Goal: Task Accomplishment & Management: Manage account settings

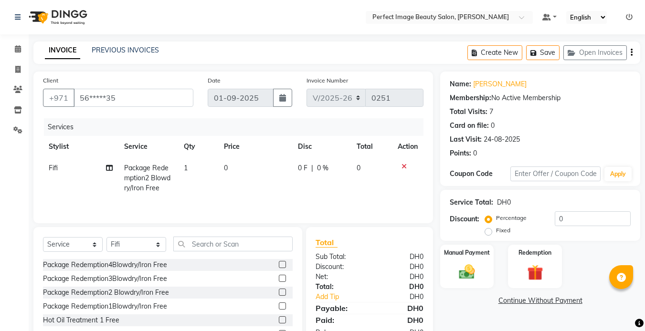
select select "8564"
select select "service"
select select "85053"
click at [473, 280] on img at bounding box center [466, 272] width 27 height 19
click at [521, 303] on span "ONLINE" at bounding box center [521, 301] width 25 height 11
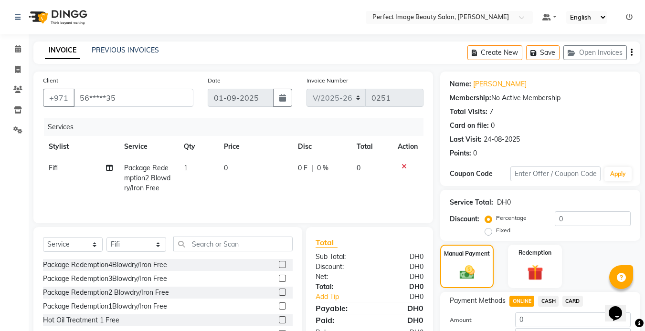
scroll to position [66, 0]
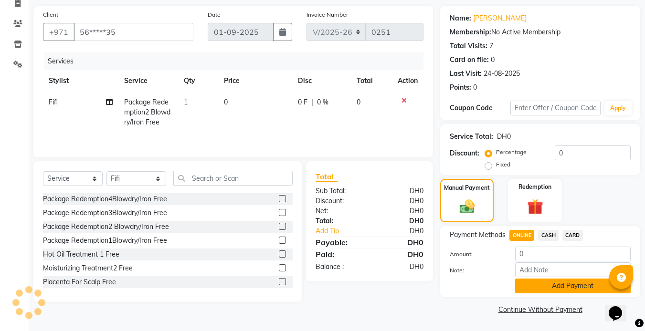
click at [586, 292] on button "Add Payment" at bounding box center [573, 286] width 116 height 15
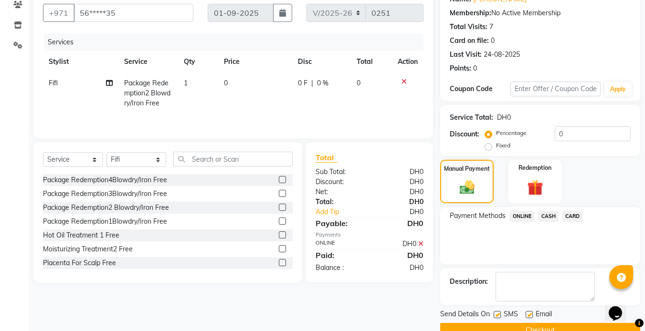
scroll to position [106, 0]
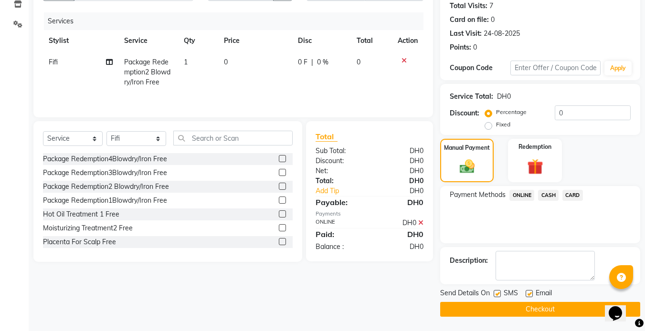
click at [560, 305] on button "Checkout" at bounding box center [540, 309] width 200 height 15
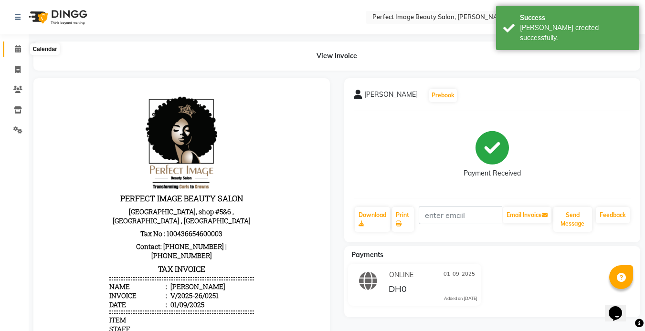
click at [21, 53] on span at bounding box center [18, 49] width 17 height 11
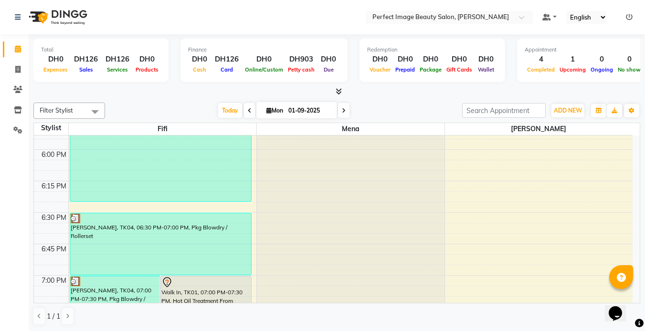
scroll to position [1183, 0]
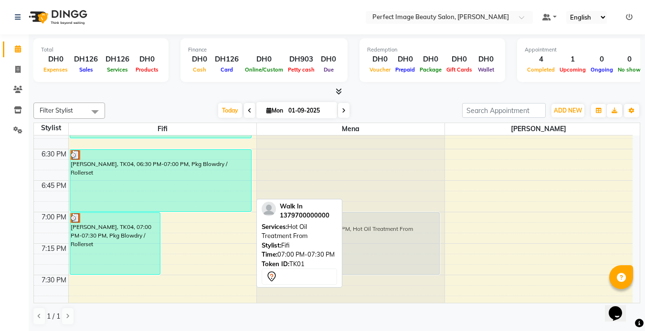
drag, startPoint x: 195, startPoint y: 252, endPoint x: 407, endPoint y: 250, distance: 211.9
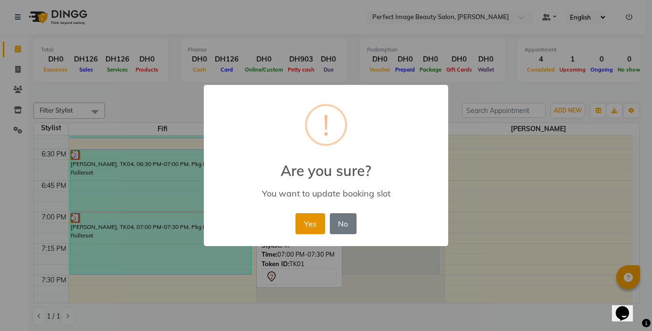
click at [311, 227] on button "Yes" at bounding box center [309, 223] width 29 height 21
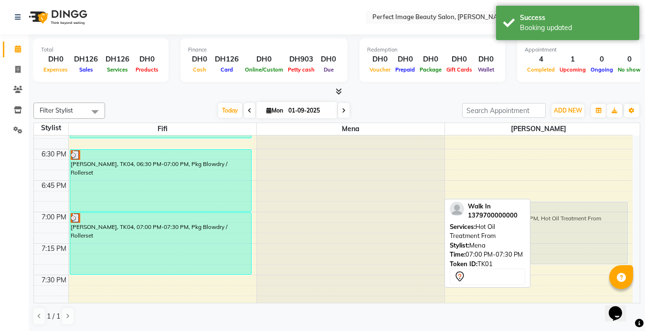
drag, startPoint x: 370, startPoint y: 246, endPoint x: 549, endPoint y: 236, distance: 179.3
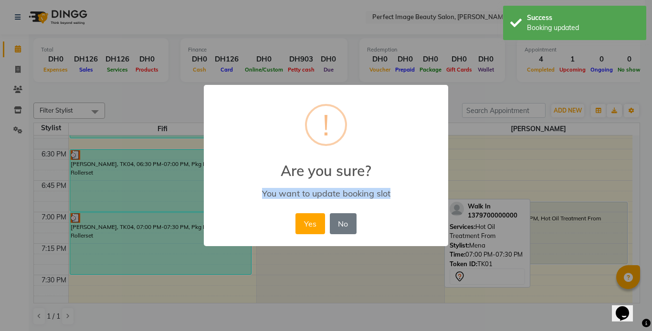
drag, startPoint x: 549, startPoint y: 236, endPoint x: 441, endPoint y: 226, distance: 108.8
click at [441, 226] on div "× ! Are you sure? You want to update booking slot Yes No No" at bounding box center [326, 165] width 652 height 331
click at [309, 220] on button "Yes" at bounding box center [309, 223] width 29 height 21
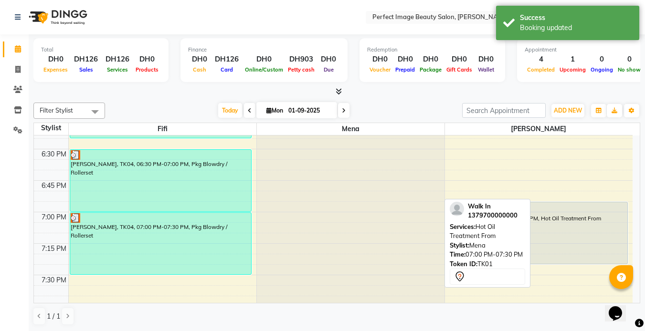
click at [302, 109] on input "01-09-2025" at bounding box center [309, 111] width 48 height 14
select select "9"
select select "2025"
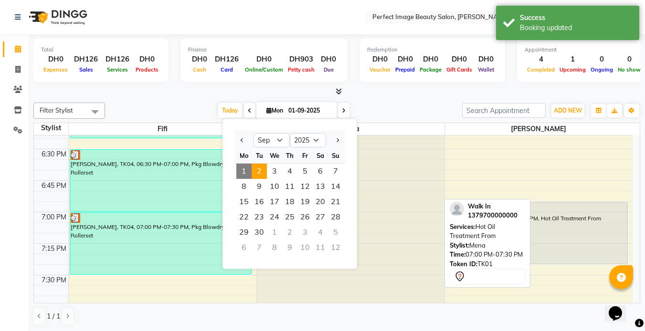
click at [259, 175] on span "2" at bounding box center [259, 171] width 15 height 15
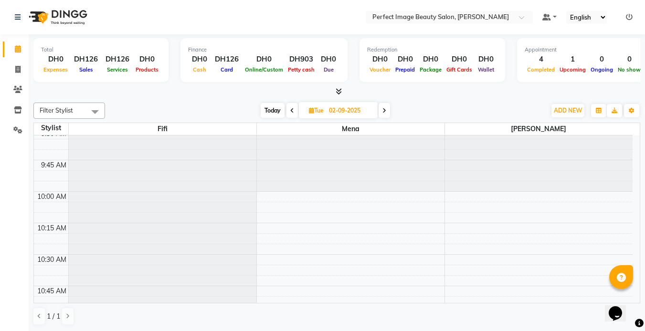
scroll to position [0, 0]
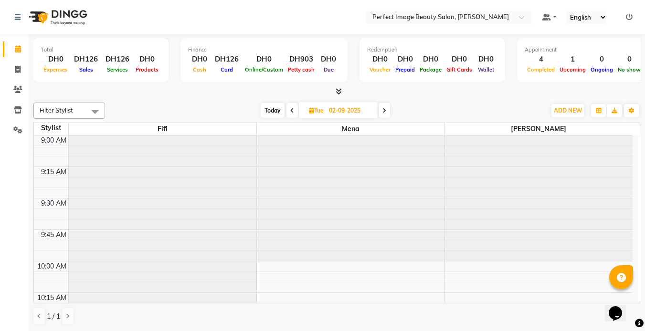
click at [276, 114] on span "Today" at bounding box center [273, 110] width 24 height 15
type input "01-09-2025"
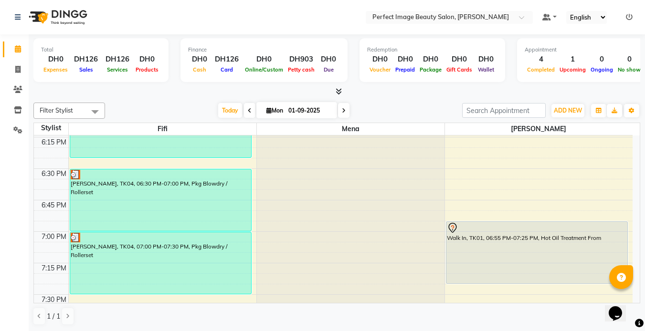
scroll to position [1138, 0]
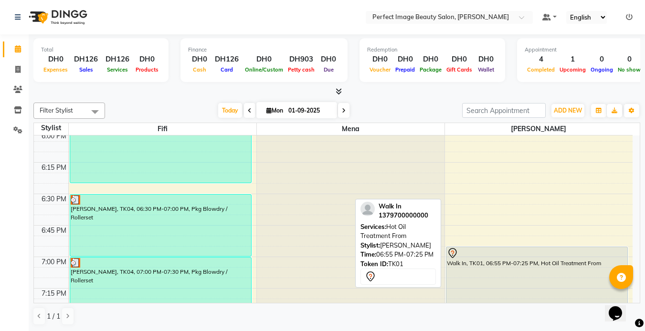
click at [530, 280] on div "Walk In, TK01, 06:55 PM-07:25 PM, Hot Oil Treatment From" at bounding box center [536, 278] width 181 height 62
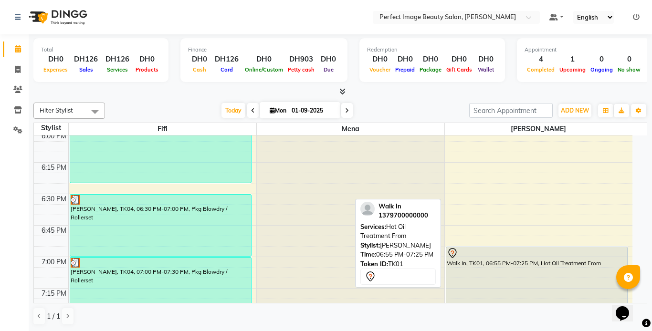
select select "7"
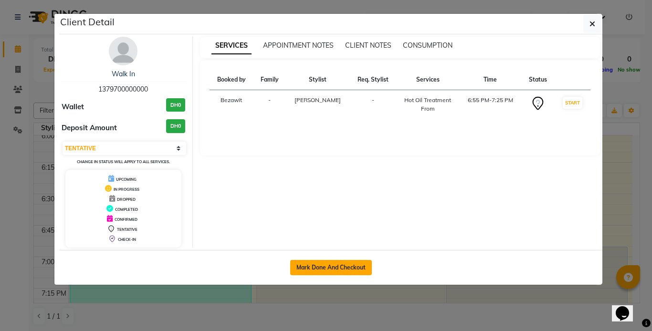
click at [334, 274] on button "Mark Done And Checkout" at bounding box center [331, 267] width 82 height 15
select select "service"
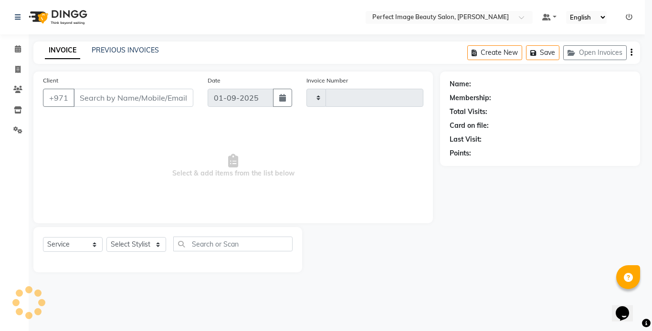
type input "0252"
select select "8564"
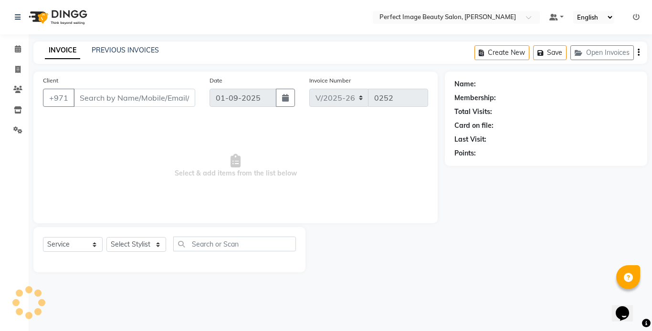
type input "13*********00"
select select "85055"
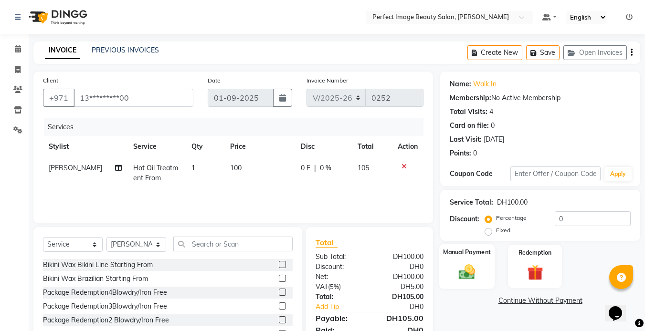
click at [479, 283] on div "Manual Payment" at bounding box center [467, 266] width 56 height 45
click at [242, 165] on td "100" at bounding box center [259, 174] width 71 height 32
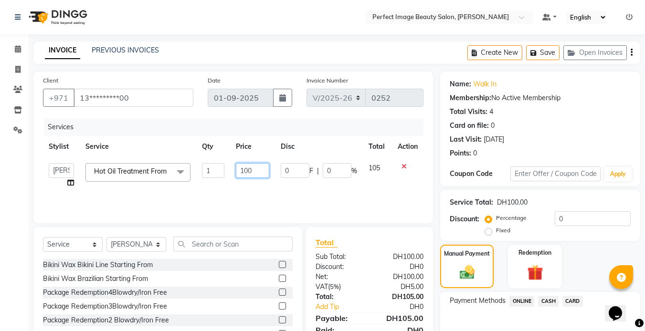
click at [260, 169] on input "100" at bounding box center [252, 170] width 33 height 15
type input "1"
click at [260, 169] on input "number" at bounding box center [252, 170] width 33 height 15
type input "250"
click at [576, 300] on span "CARD" at bounding box center [572, 301] width 21 height 11
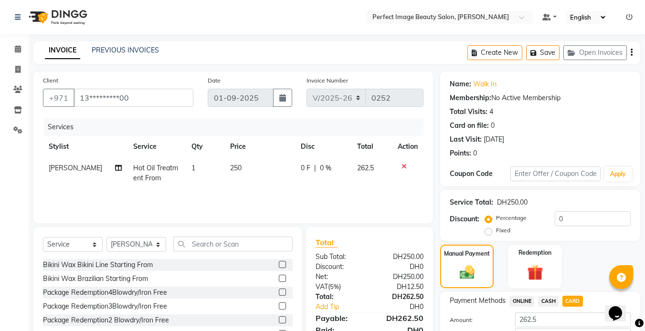
scroll to position [66, 0]
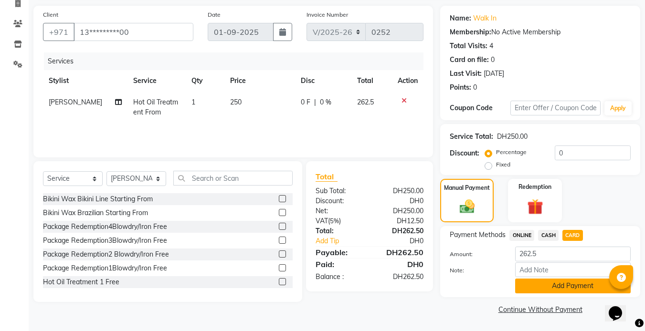
click at [557, 289] on button "Add Payment" at bounding box center [573, 286] width 116 height 15
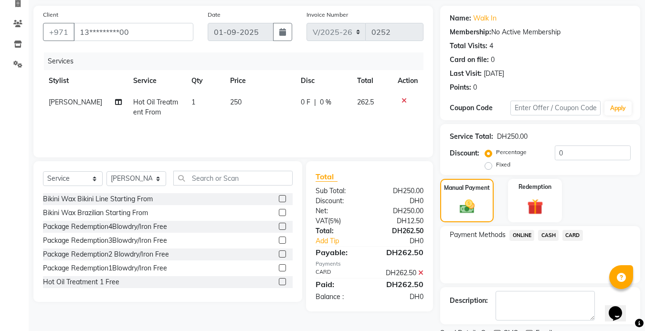
scroll to position [106, 0]
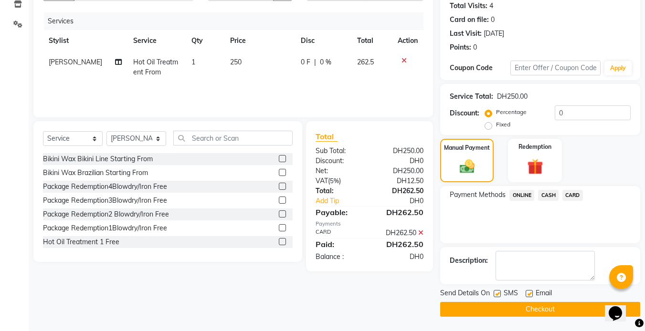
click at [583, 306] on button "Checkout" at bounding box center [540, 309] width 200 height 15
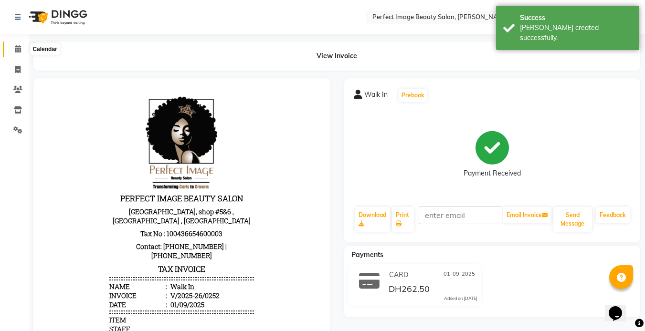
click at [19, 45] on span at bounding box center [18, 49] width 17 height 11
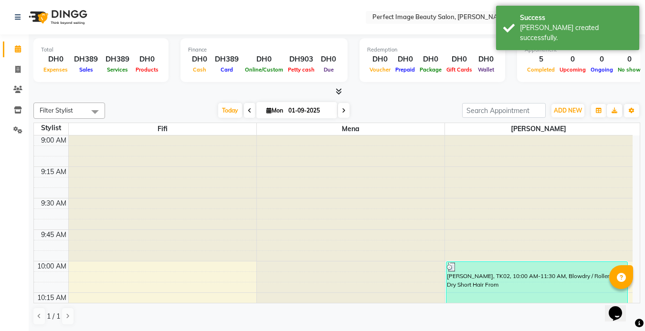
click at [642, 296] on div "Total DH0 Expenses DH389 Sales DH389 Services DH0 Products Finance DH0 Cash DH3…" at bounding box center [337, 182] width 616 height 297
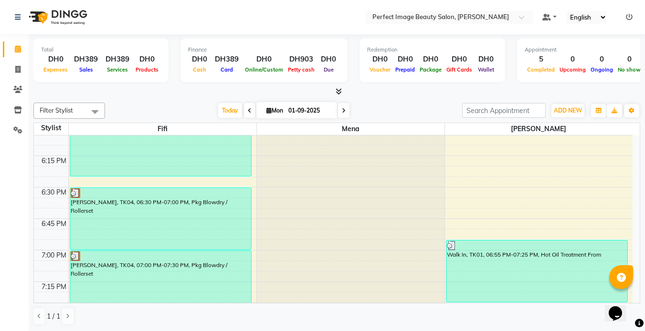
scroll to position [1152, 0]
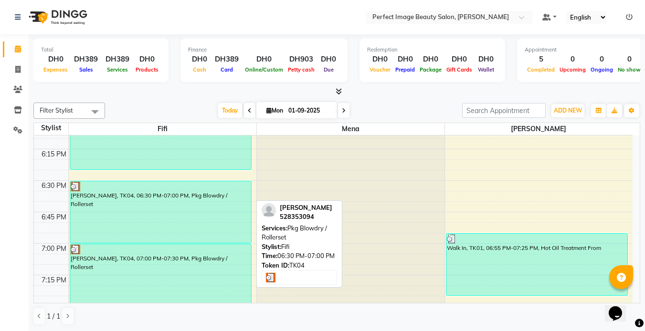
click at [143, 211] on div "[PERSON_NAME], TK04, 06:30 PM-07:00 PM, Pkg Blowdry / Rollerset" at bounding box center [160, 212] width 181 height 62
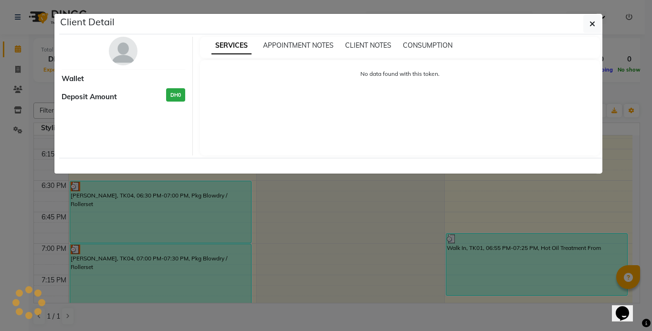
select select "3"
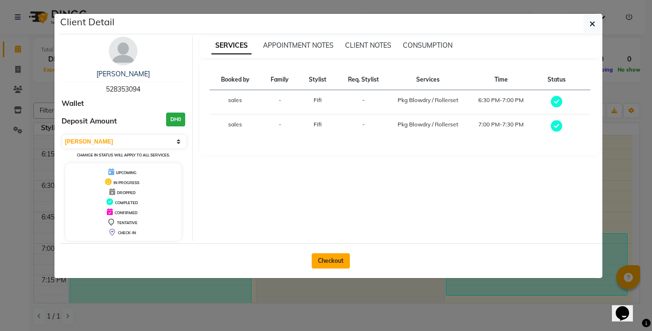
click at [334, 258] on button "Checkout" at bounding box center [331, 260] width 38 height 15
select select "service"
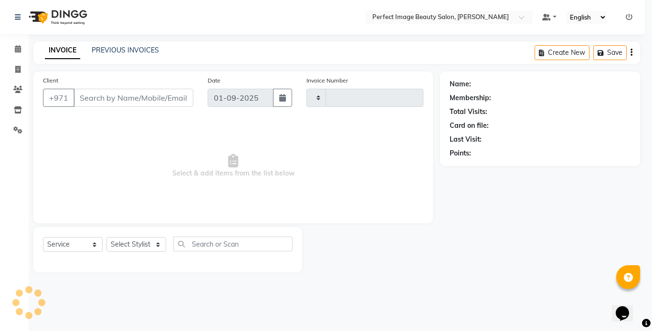
type input "0253"
select select "8564"
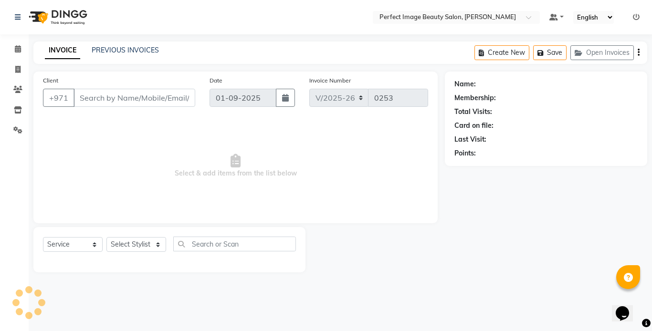
type input "52*****94"
select select "85053"
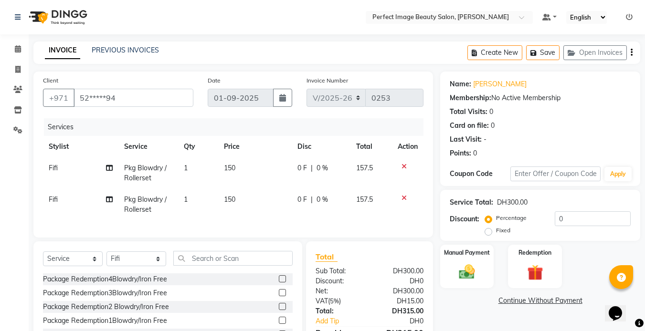
click at [400, 198] on div at bounding box center [408, 198] width 20 height 7
click at [400, 196] on div at bounding box center [408, 198] width 20 height 7
click at [241, 171] on td "150" at bounding box center [255, 174] width 74 height 32
select select "85053"
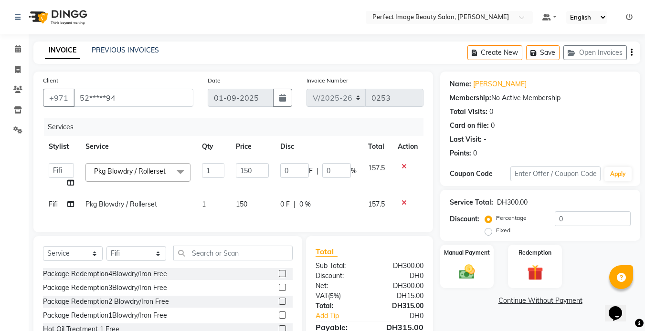
click at [269, 171] on td "150" at bounding box center [252, 176] width 44 height 36
click at [261, 163] on input "150" at bounding box center [252, 170] width 33 height 15
type input "1"
type input "20"
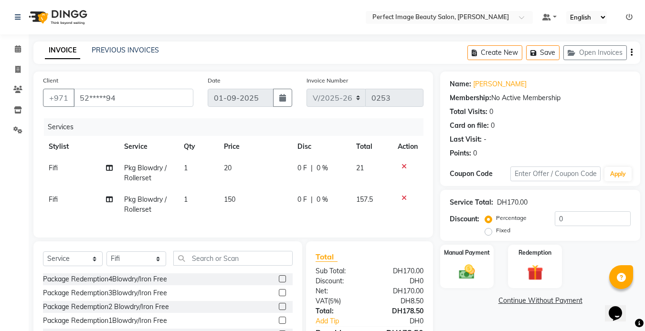
click at [402, 205] on td at bounding box center [408, 205] width 32 height 32
click at [402, 200] on icon at bounding box center [403, 198] width 5 height 7
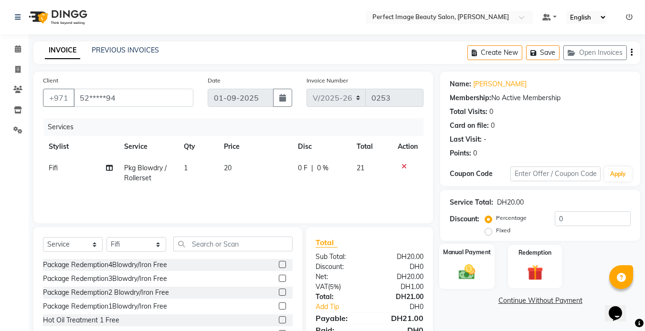
click at [470, 269] on img at bounding box center [466, 272] width 27 height 19
click at [571, 305] on span "CARD" at bounding box center [572, 301] width 21 height 11
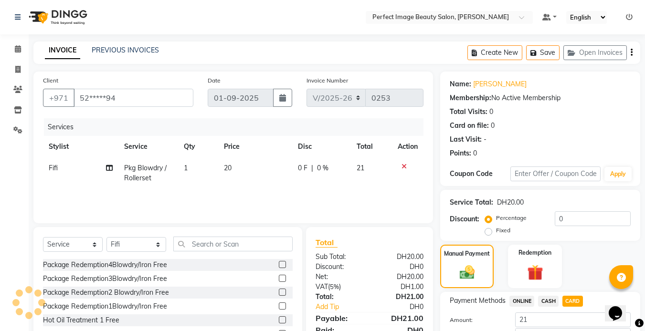
scroll to position [66, 0]
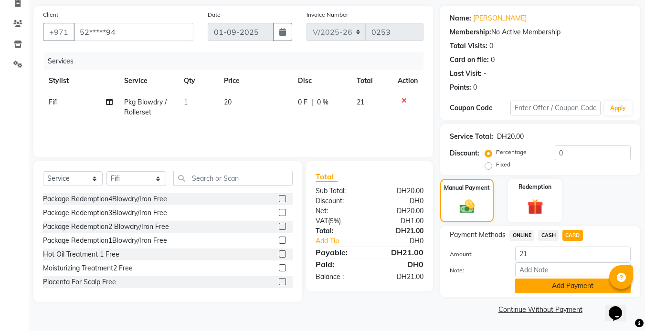
click at [558, 284] on button "Add Payment" at bounding box center [573, 286] width 116 height 15
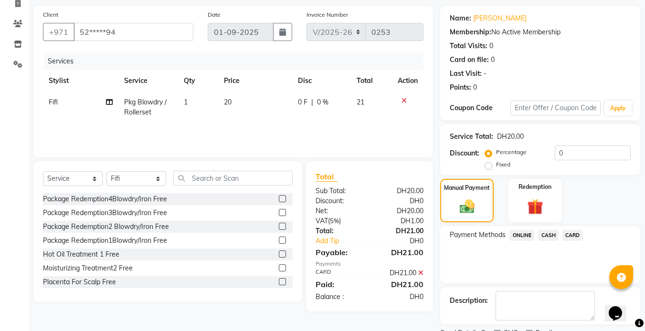
scroll to position [106, 0]
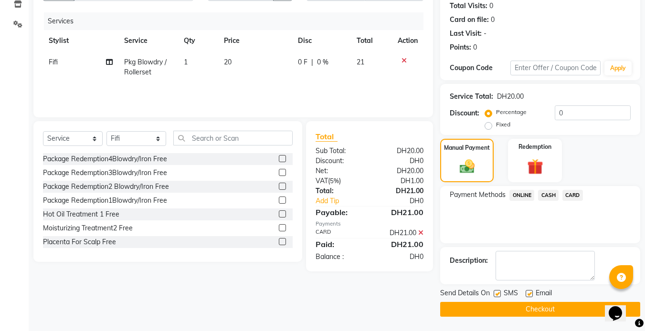
click at [564, 309] on button "Checkout" at bounding box center [540, 309] width 200 height 15
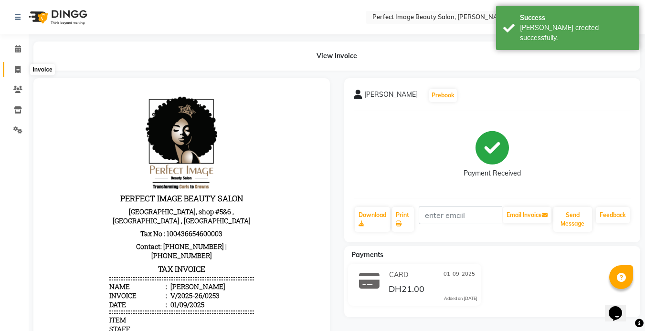
click at [20, 70] on icon at bounding box center [17, 69] width 5 height 7
select select "8564"
select select "service"
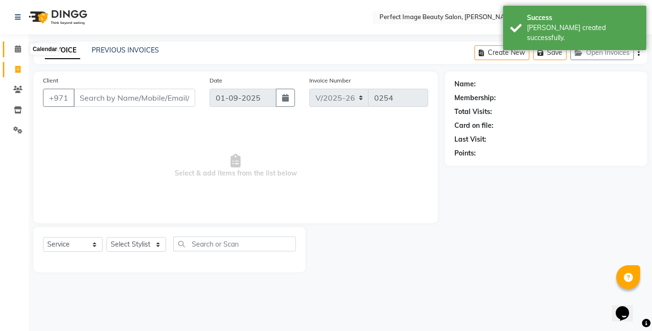
click at [17, 51] on icon at bounding box center [18, 48] width 6 height 7
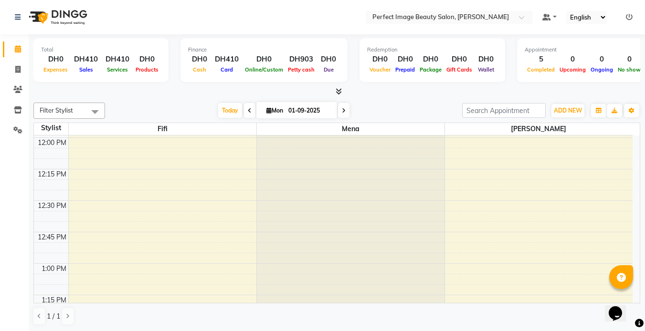
scroll to position [331, 0]
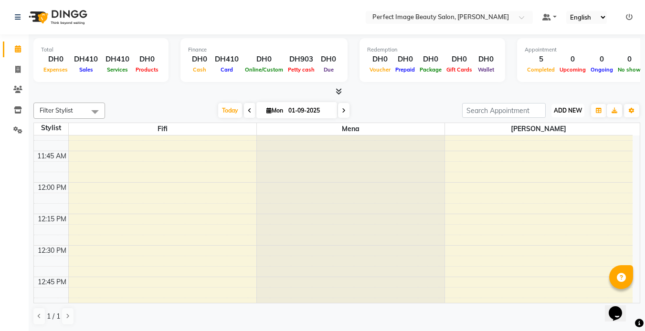
click at [568, 109] on span "ADD NEW" at bounding box center [568, 110] width 28 height 7
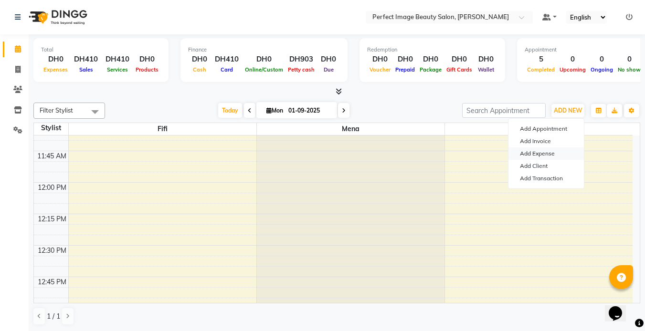
click at [553, 155] on link "Add Expense" at bounding box center [545, 153] width 75 height 12
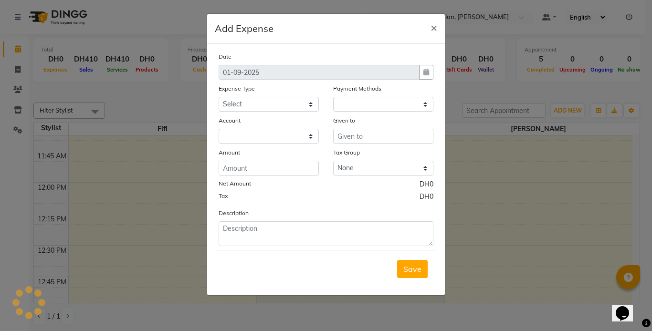
select select "1"
select select "7776"
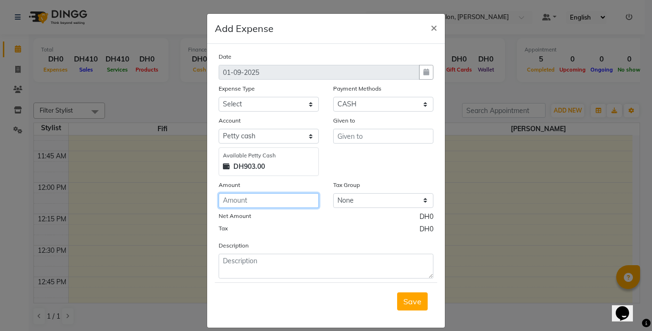
click at [250, 199] on input "number" at bounding box center [269, 200] width 100 height 15
type input "20"
click at [426, 80] on div "Date [DATE] Expense Type Select Advance Salary Bank charges Car maintenance Cas…" at bounding box center [326, 165] width 215 height 227
click at [419, 67] on div at bounding box center [426, 72] width 14 height 15
click at [420, 69] on div at bounding box center [426, 72] width 14 height 15
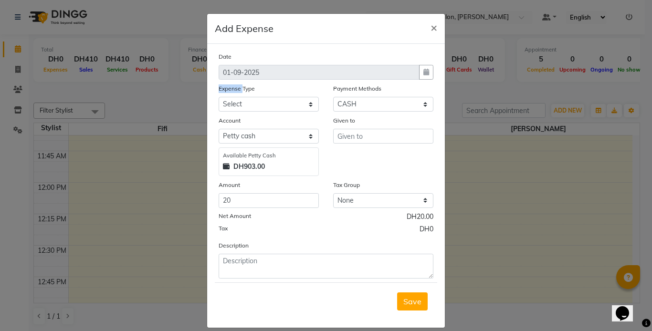
click at [420, 69] on div at bounding box center [426, 72] width 14 height 15
drag, startPoint x: 420, startPoint y: 69, endPoint x: 425, endPoint y: 72, distance: 5.6
click at [425, 72] on div at bounding box center [426, 72] width 14 height 15
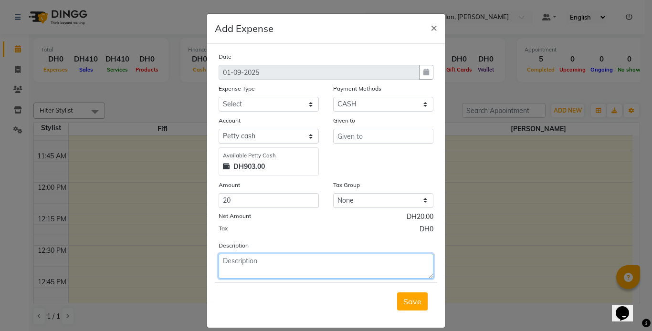
click at [270, 267] on textarea at bounding box center [326, 266] width 215 height 25
click at [229, 259] on textarea "tip 30" at bounding box center [326, 266] width 215 height 25
click at [228, 258] on textarea "tip 30" at bounding box center [326, 266] width 215 height 25
click at [232, 259] on textarea "30" at bounding box center [326, 266] width 215 height 25
click at [241, 255] on textarea "30/8" at bounding box center [326, 266] width 215 height 25
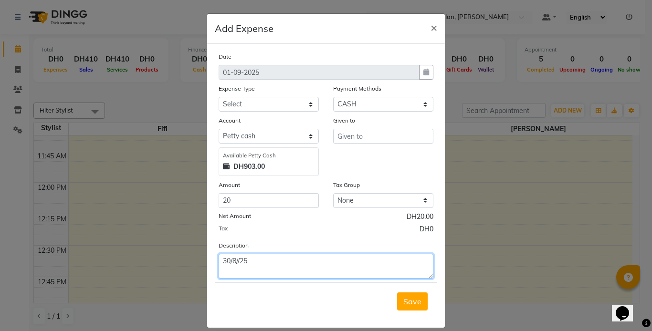
type textarea "30/8//25"
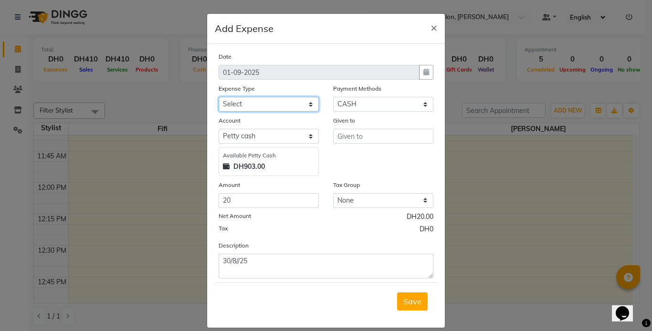
click at [288, 100] on select "Select Advance Salary Bank charges Car maintenance Cash transfer to bank Cash t…" at bounding box center [269, 104] width 100 height 15
select select "23252"
click at [219, 97] on select "Select Advance Salary Bank charges Car maintenance Cash transfer to bank Cash t…" at bounding box center [269, 104] width 100 height 15
click at [413, 305] on span "Save" at bounding box center [412, 302] width 18 height 10
click at [410, 301] on span "Save" at bounding box center [412, 302] width 18 height 10
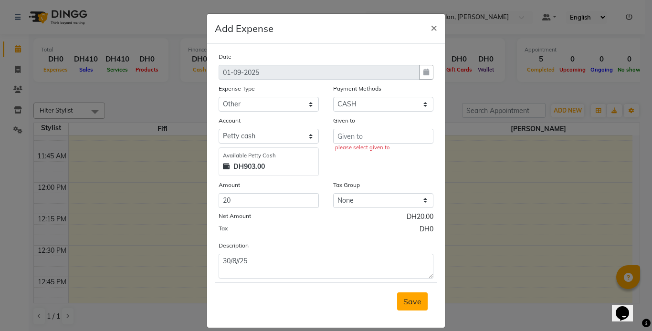
click at [409, 302] on span "Save" at bounding box center [412, 302] width 18 height 10
click at [380, 132] on input "text" at bounding box center [383, 136] width 100 height 15
click at [372, 136] on input "text" at bounding box center [383, 136] width 100 height 15
click at [366, 138] on input "text" at bounding box center [383, 136] width 100 height 15
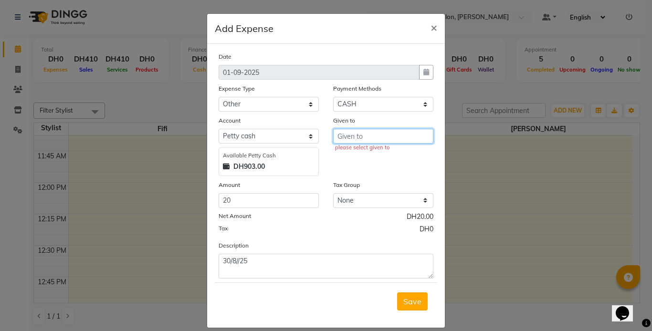
click at [349, 139] on input "text" at bounding box center [383, 136] width 100 height 15
click at [349, 137] on input "text" at bounding box center [383, 136] width 100 height 15
click at [372, 160] on button "B etty" at bounding box center [371, 156] width 75 height 15
type input "[PERSON_NAME]"
click at [407, 301] on span "Save" at bounding box center [412, 302] width 18 height 10
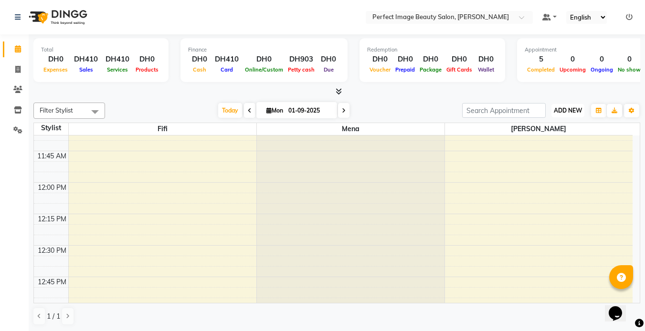
click at [564, 112] on span "ADD NEW" at bounding box center [568, 110] width 28 height 7
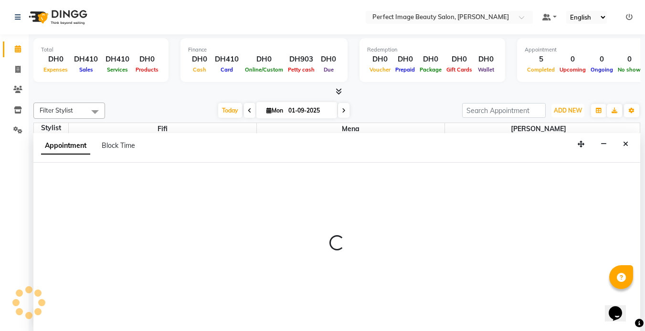
select select "85055"
select select "tentative"
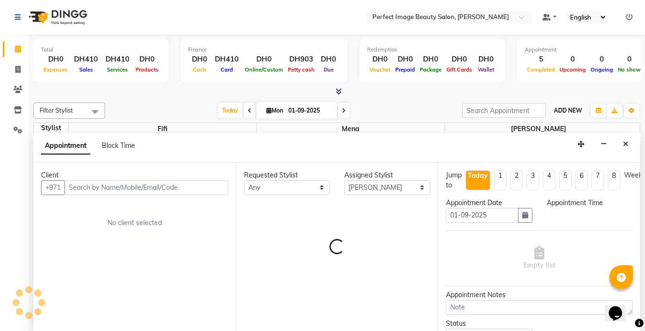
scroll to position [0, 0]
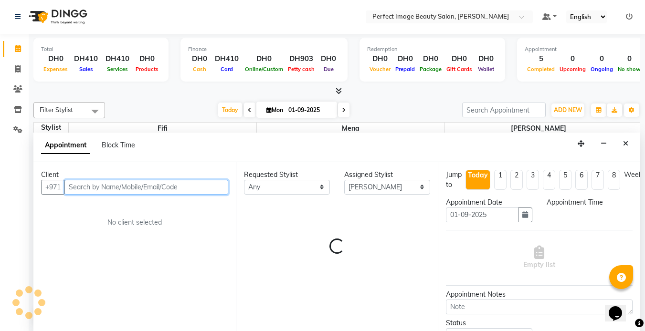
select select "720"
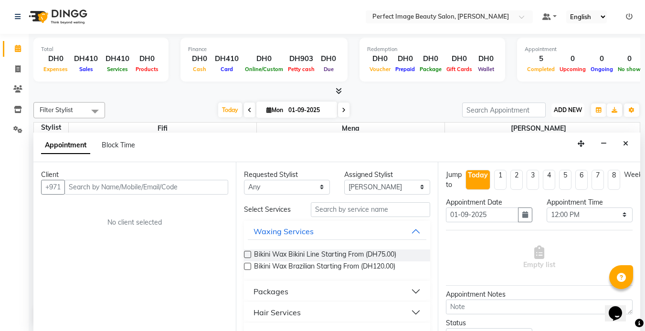
click at [568, 115] on button "ADD NEW Toggle Dropdown" at bounding box center [567, 110] width 33 height 13
click at [567, 114] on button "ADD NEW Toggle Dropdown" at bounding box center [567, 110] width 33 height 13
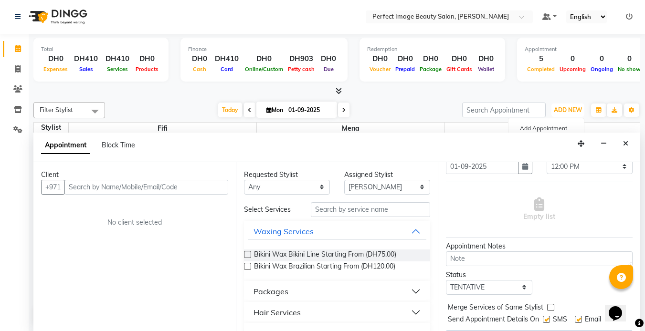
scroll to position [80, 0]
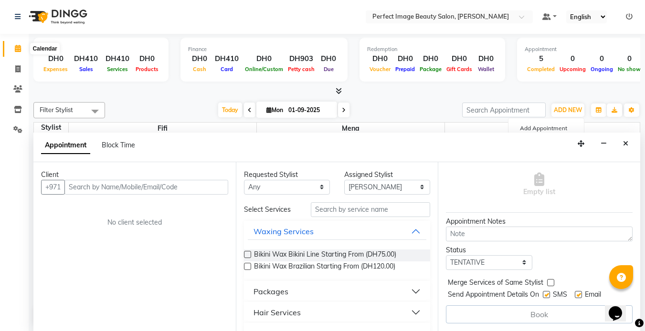
click at [21, 47] on icon at bounding box center [18, 48] width 6 height 7
click at [17, 64] on span at bounding box center [18, 69] width 17 height 11
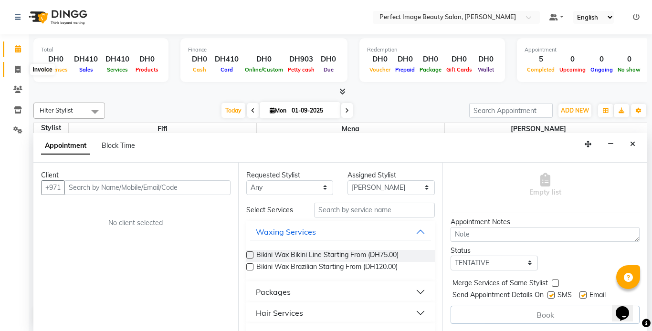
select select "service"
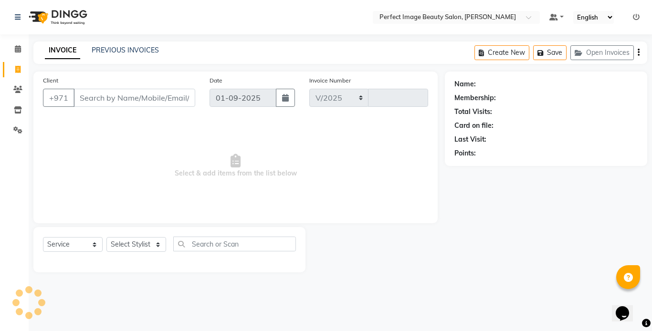
select select "8564"
type input "0254"
click at [18, 43] on link "Calendar" at bounding box center [14, 50] width 23 height 16
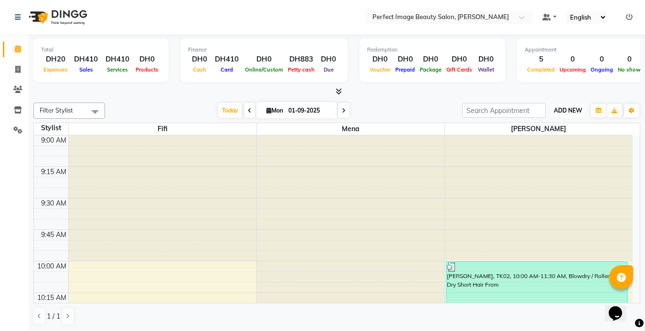
click at [575, 109] on span "ADD NEW" at bounding box center [568, 110] width 28 height 7
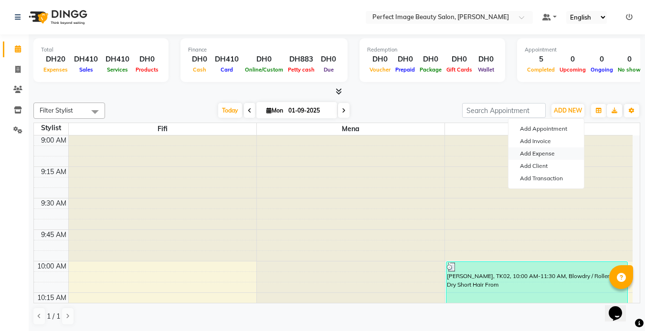
click at [557, 154] on link "Add Expense" at bounding box center [545, 153] width 75 height 12
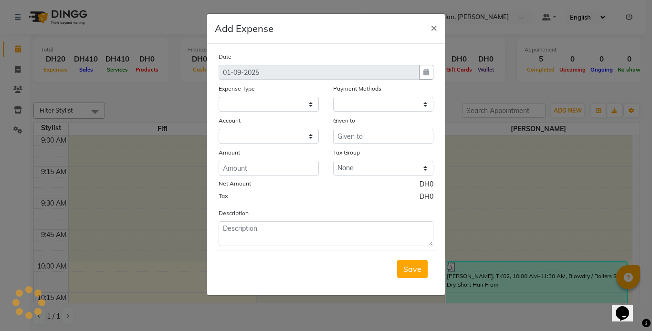
select select "1"
select select "7776"
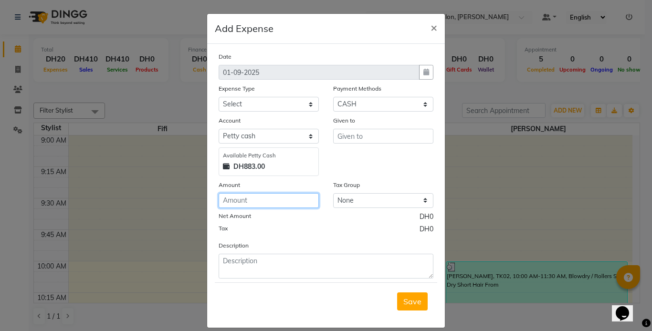
click at [248, 200] on input "number" at bounding box center [269, 200] width 100 height 15
type input "40"
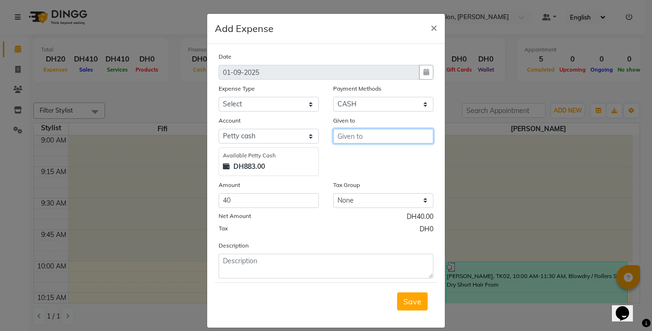
click at [347, 142] on input "text" at bounding box center [383, 136] width 100 height 15
click at [361, 137] on input "text" at bounding box center [383, 136] width 100 height 15
click at [369, 160] on button "B etty" at bounding box center [371, 156] width 75 height 15
type input "[PERSON_NAME]"
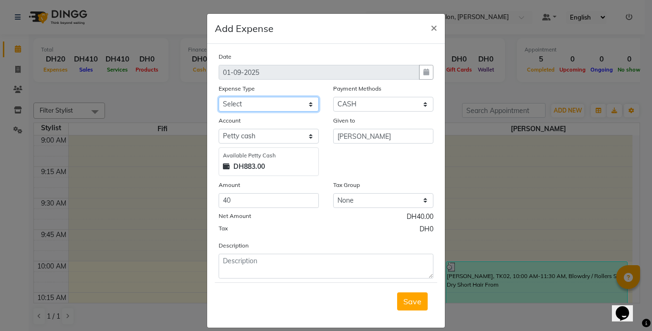
click at [245, 101] on select "Select Advance Salary Bank charges Car maintenance Cash transfer to bank Cash t…" at bounding box center [269, 104] width 100 height 15
select select "23252"
click at [219, 97] on select "Select Advance Salary Bank charges Car maintenance Cash transfer to bank Cash t…" at bounding box center [269, 104] width 100 height 15
click at [352, 200] on select "None" at bounding box center [383, 200] width 100 height 15
click at [431, 26] on span "×" at bounding box center [434, 27] width 7 height 14
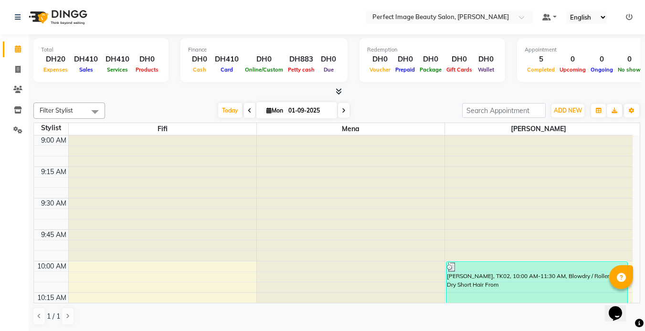
click at [640, 298] on div "Total DH20 Expenses DH410 Sales DH410 Services DH0 Products Finance DH0 Cash DH…" at bounding box center [337, 182] width 616 height 297
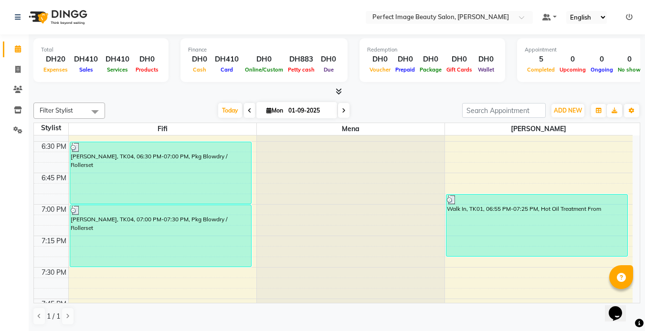
scroll to position [1197, 0]
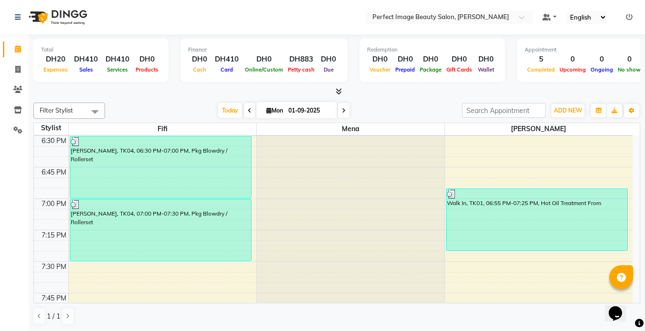
click at [295, 111] on input "01-09-2025" at bounding box center [309, 111] width 48 height 14
select select "9"
select select "2025"
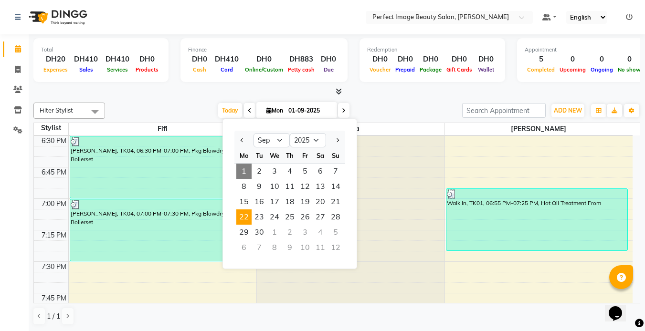
click at [245, 216] on span "22" at bounding box center [243, 217] width 15 height 15
type input "[DATE]"
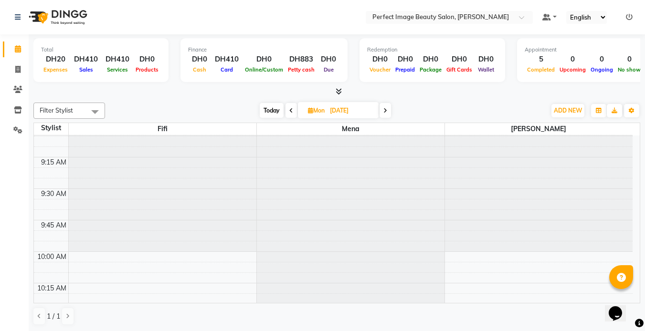
scroll to position [0, 0]
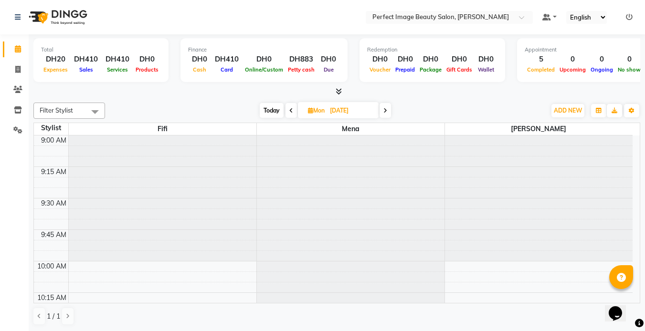
click at [324, 108] on span "Mon" at bounding box center [315, 110] width 21 height 7
select select "9"
select select "2025"
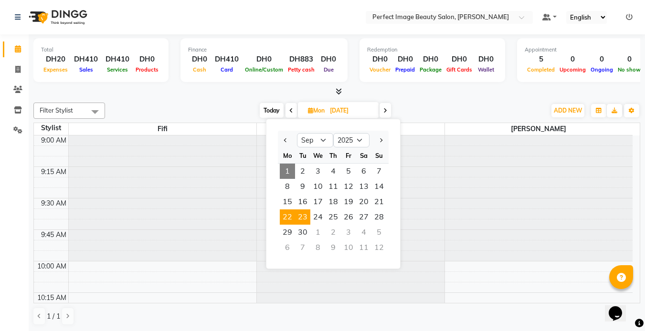
click at [301, 218] on span "23" at bounding box center [302, 217] width 15 height 15
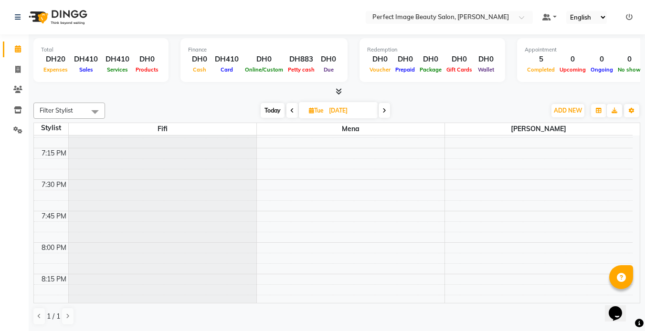
scroll to position [1285, 0]
click at [273, 109] on span "Today" at bounding box center [273, 110] width 24 height 15
type input "01-09-2025"
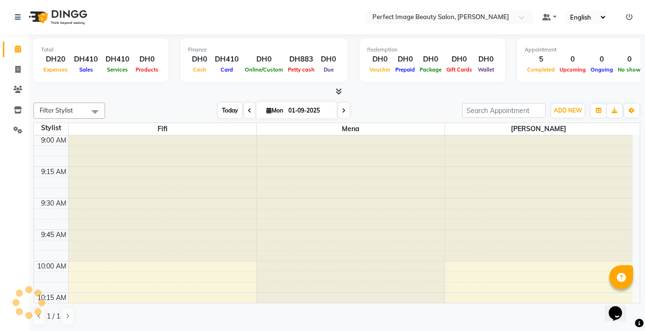
scroll to position [1470, 0]
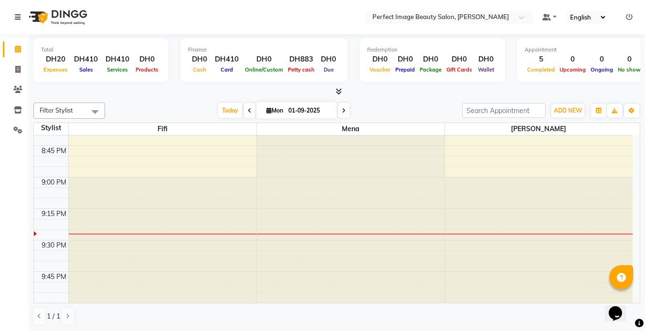
click at [271, 113] on span "Mon" at bounding box center [274, 110] width 21 height 7
select select "9"
select select "2025"
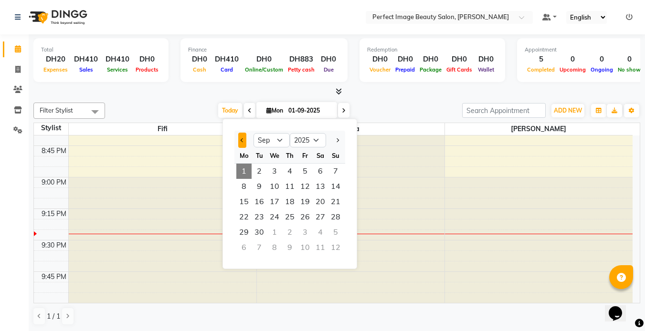
click at [245, 138] on button "Previous month" at bounding box center [242, 140] width 8 height 15
select select "8"
click at [314, 214] on span "23" at bounding box center [320, 217] width 15 height 15
type input "23-08-2025"
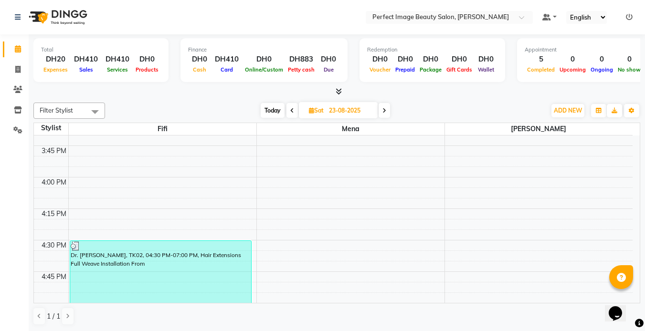
scroll to position [821, 0]
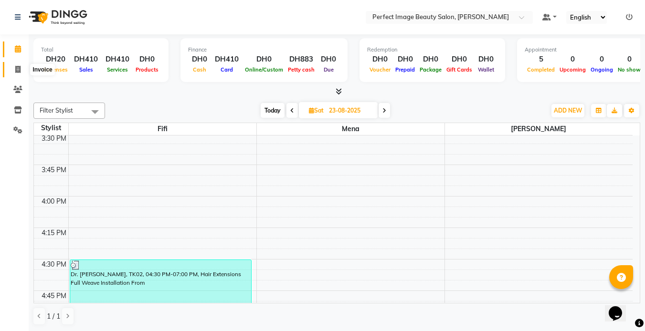
click at [21, 74] on span at bounding box center [18, 69] width 17 height 11
select select "service"
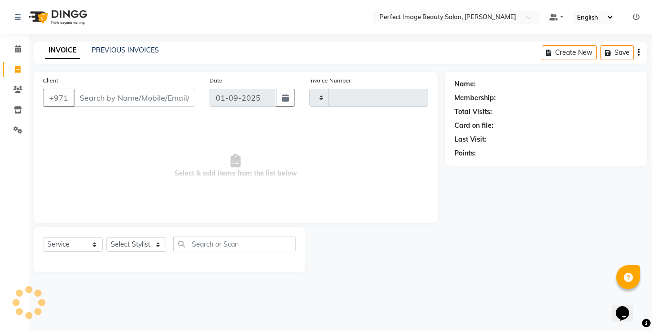
type input "0254"
select select "8564"
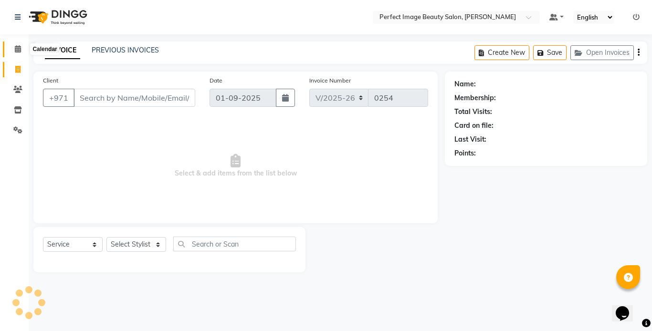
click at [20, 49] on icon at bounding box center [18, 48] width 6 height 7
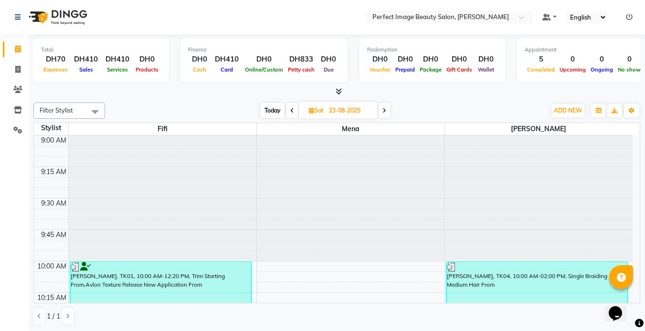
scroll to position [0, 0]
click at [18, 70] on icon at bounding box center [17, 68] width 5 height 7
select select "service"
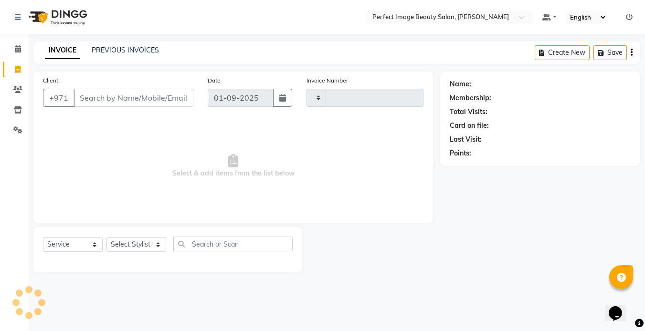
type input "0254"
select select "8564"
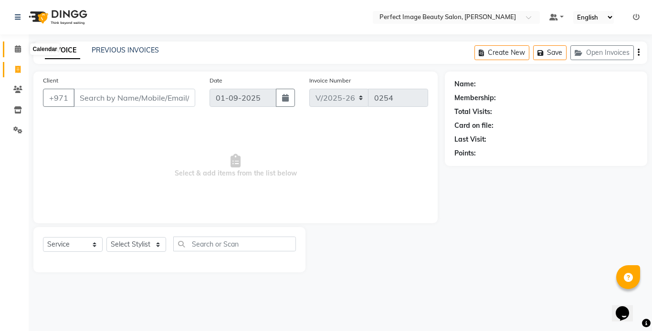
click at [20, 45] on span at bounding box center [18, 49] width 17 height 11
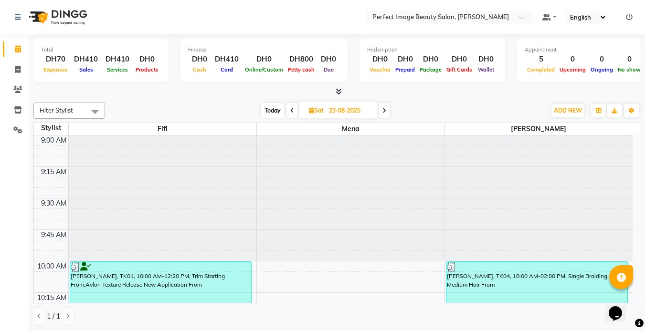
click at [270, 111] on span "Today" at bounding box center [273, 110] width 24 height 15
type input "01-09-2025"
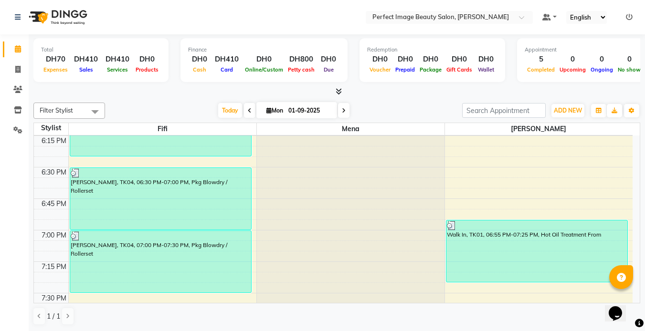
scroll to position [1165, 0]
click at [297, 112] on input "01-09-2025" at bounding box center [309, 111] width 48 height 14
select select "9"
select select "2025"
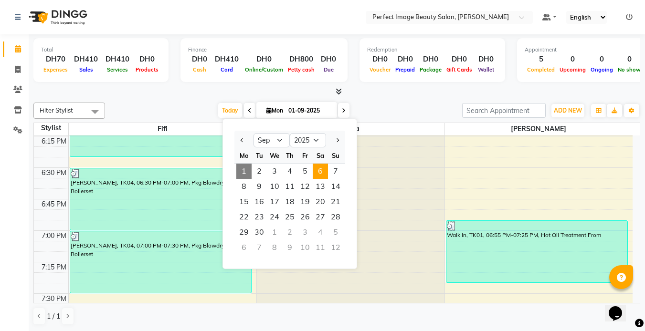
click at [319, 175] on span "6" at bounding box center [320, 171] width 15 height 15
type input "[DATE]"
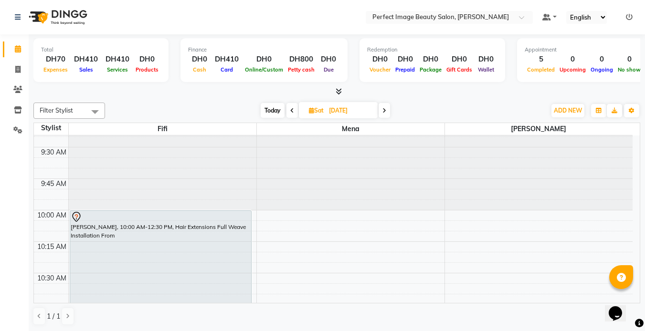
scroll to position [39, 0]
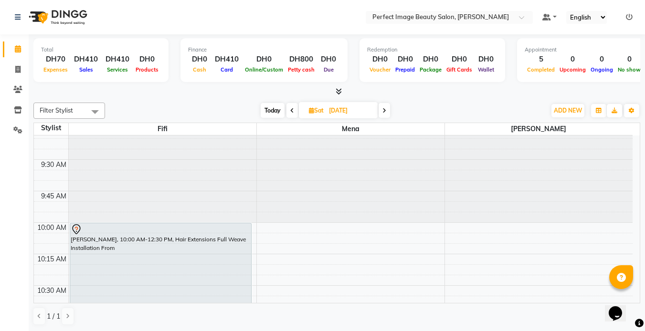
click at [326, 110] on input "[DATE]" at bounding box center [350, 111] width 48 height 14
select select "9"
select select "2025"
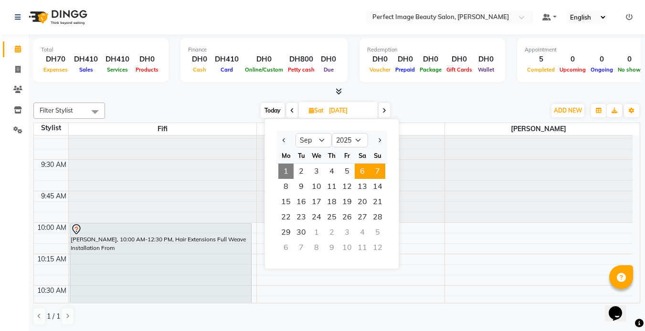
click at [379, 170] on span "7" at bounding box center [377, 171] width 15 height 15
type input "[DATE]"
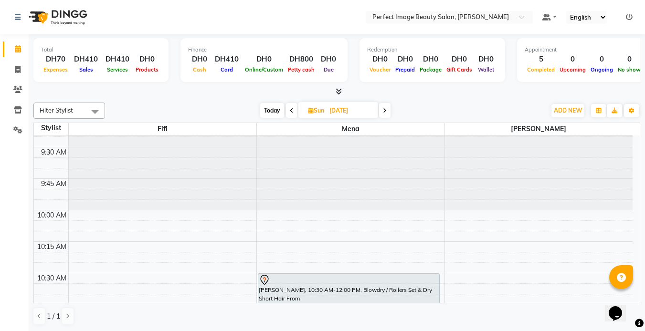
scroll to position [38, 0]
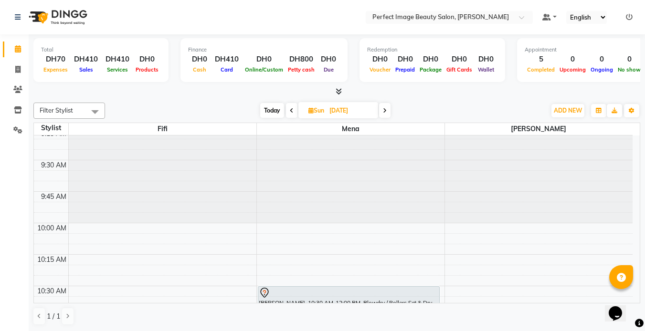
click at [336, 112] on input "[DATE]" at bounding box center [350, 111] width 48 height 14
select select "9"
select select "2025"
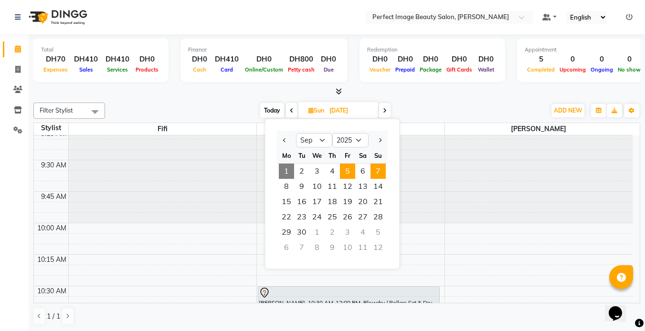
click at [352, 172] on span "5" at bounding box center [347, 171] width 15 height 15
type input "[DATE]"
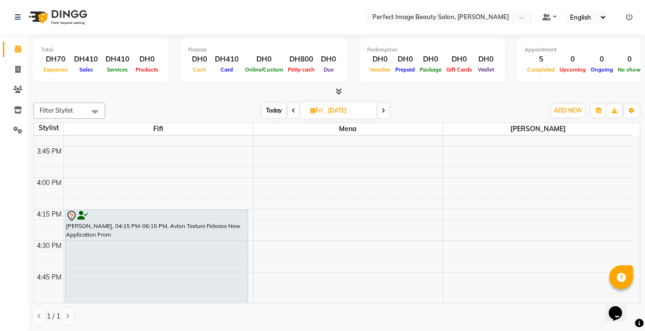
scroll to position [336, 0]
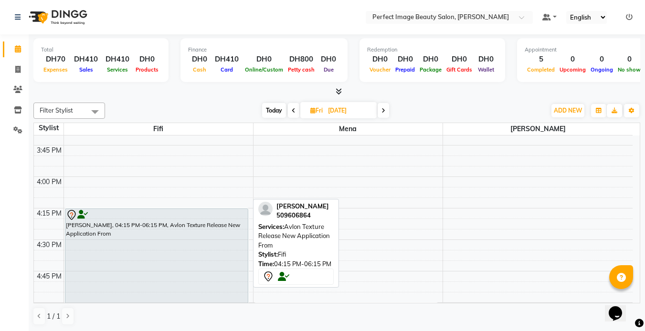
click at [178, 283] on div "[PERSON_NAME], 04:15 PM-06:15 PM, Avlon Texture Release New Application From" at bounding box center [156, 334] width 182 height 251
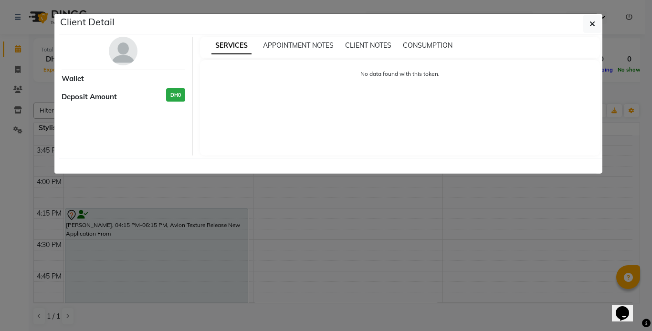
select select "7"
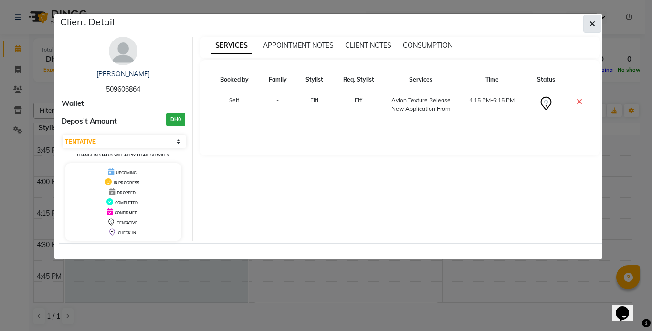
drag, startPoint x: 592, startPoint y: 22, endPoint x: 592, endPoint y: 28, distance: 5.3
click at [592, 28] on span "button" at bounding box center [592, 24] width 6 height 10
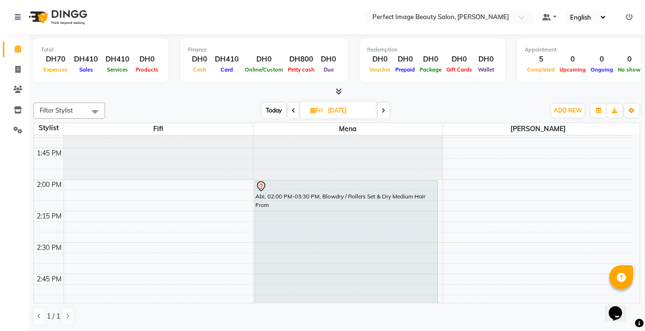
scroll to position [63, 0]
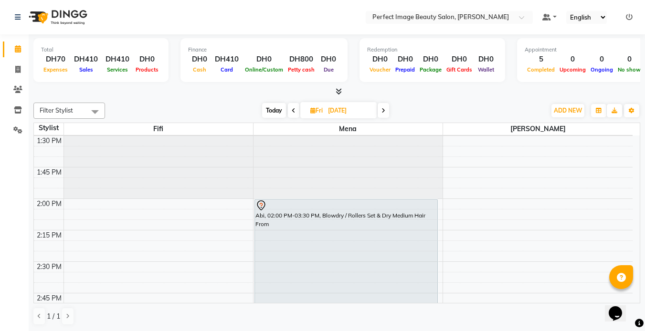
click at [641, 299] on div "Total DH70 Expenses DH410 Sales DH410 Services DH0 Products Finance DH0 Cash DH…" at bounding box center [337, 182] width 616 height 297
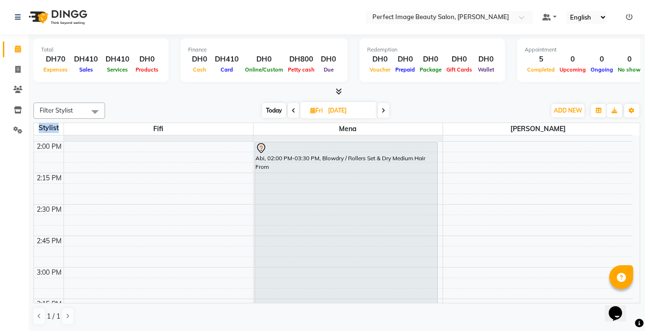
scroll to position [139, 0]
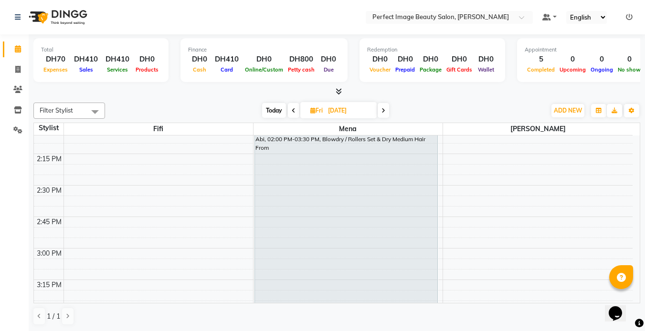
click at [333, 113] on input "[DATE]" at bounding box center [349, 111] width 48 height 14
select select "9"
select select "2025"
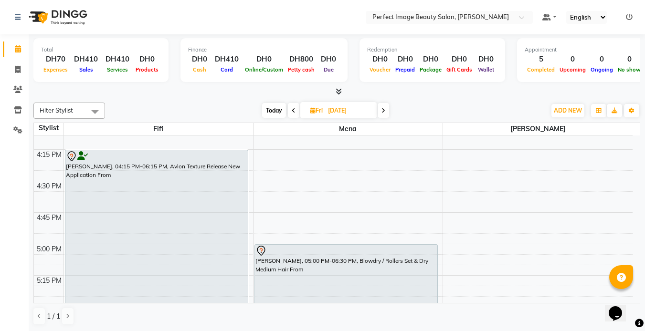
scroll to position [412, 0]
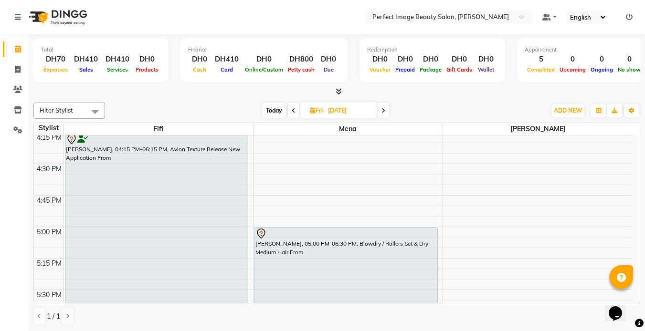
click at [329, 117] on input "[DATE]" at bounding box center [349, 111] width 48 height 14
select select "9"
select select "2025"
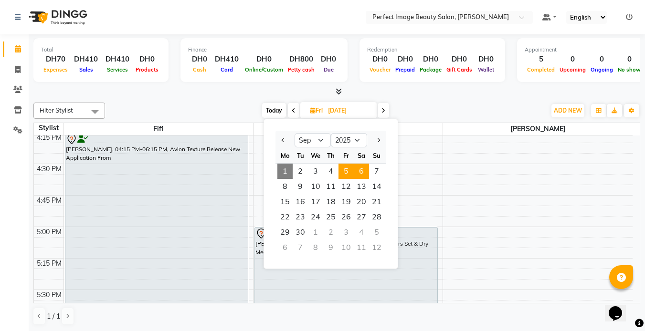
click at [363, 170] on span "6" at bounding box center [361, 171] width 15 height 15
type input "[DATE]"
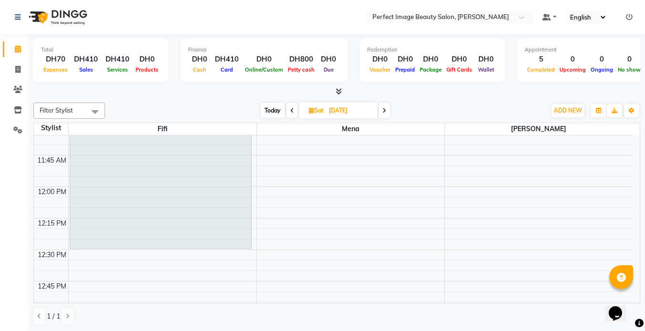
scroll to position [344, 0]
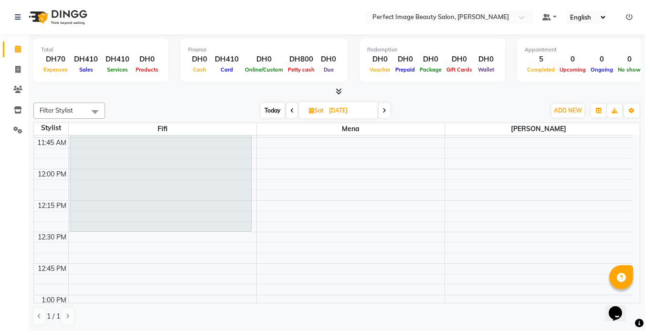
click at [326, 112] on input "[DATE]" at bounding box center [350, 111] width 48 height 14
select select "9"
select select "2025"
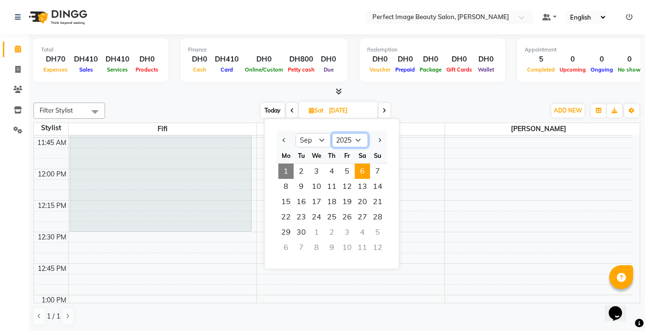
click at [352, 137] on select "2015 2016 2017 2018 2019 2020 2021 2022 2023 2024 2025 2026 2027 2028 2029 2030…" at bounding box center [350, 140] width 36 height 14
click at [418, 129] on span "Mena" at bounding box center [351, 129] width 188 height 12
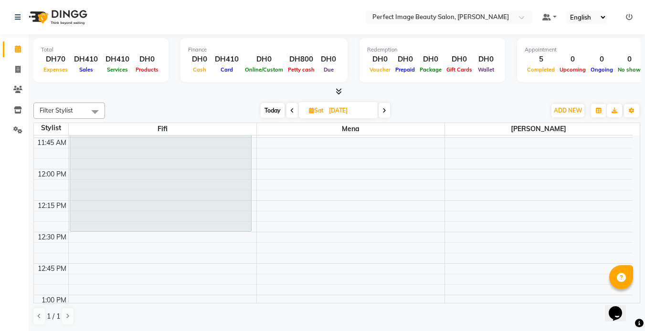
click at [341, 110] on input "[DATE]" at bounding box center [350, 111] width 48 height 14
select select "9"
select select "2025"
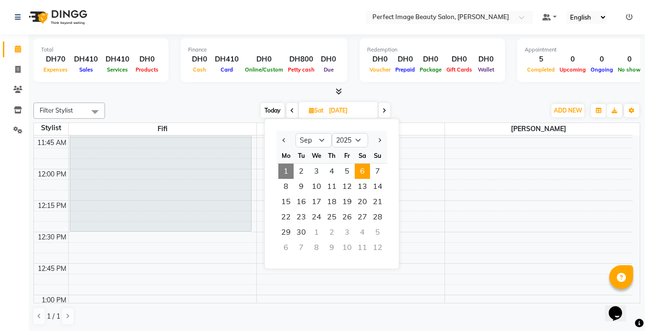
click at [274, 110] on span "Today" at bounding box center [273, 110] width 24 height 15
type input "01-09-2025"
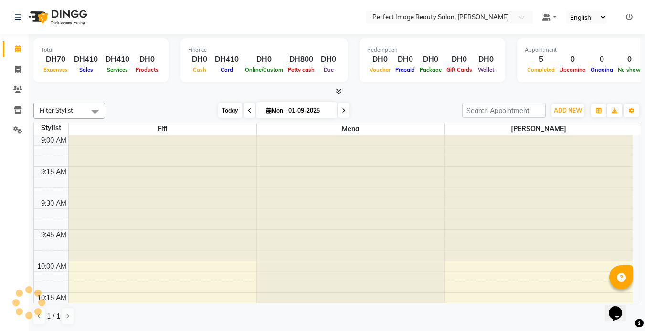
scroll to position [1470, 0]
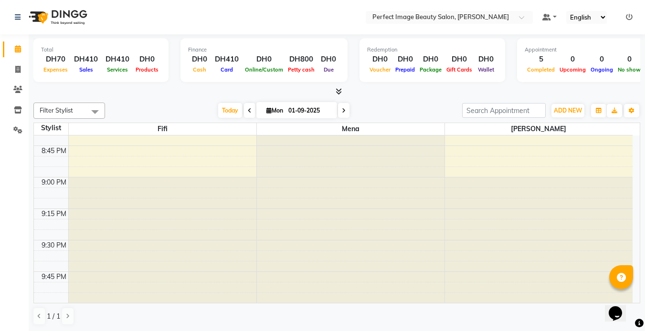
click at [291, 114] on input "01-09-2025" at bounding box center [309, 111] width 48 height 14
select select "9"
select select "2025"
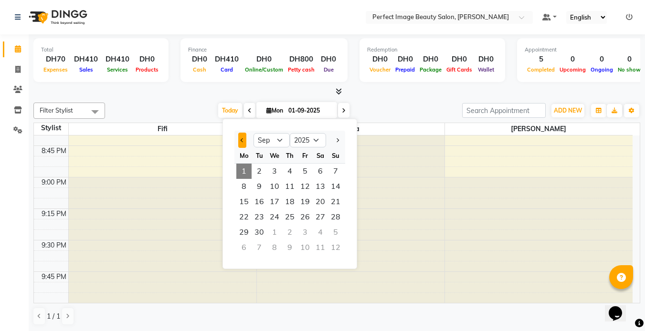
click at [243, 138] on span "Previous month" at bounding box center [243, 140] width 4 height 4
select select "8"
click at [277, 230] on span "27" at bounding box center [274, 232] width 15 height 15
type input "27-08-2025"
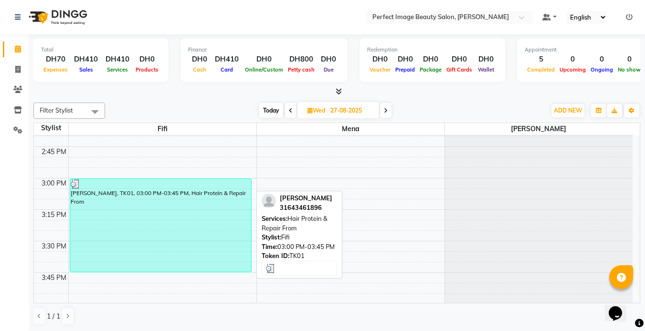
scroll to position [0, 0]
click at [116, 253] on div "[PERSON_NAME], TK01, 03:00 PM-03:45 PM, Hair Protein & Repair From" at bounding box center [160, 225] width 181 height 93
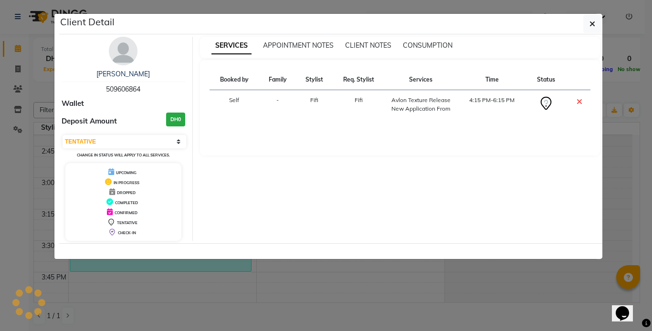
select select "3"
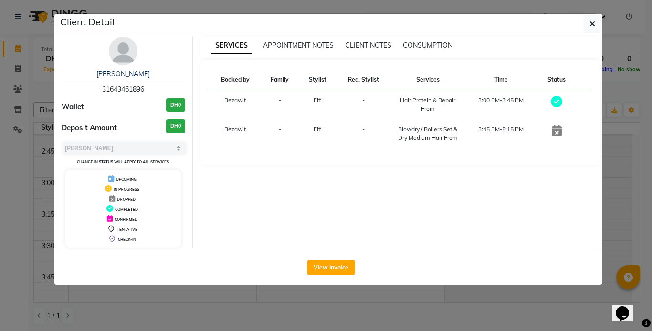
click at [143, 266] on div "View Invoice" at bounding box center [330, 267] width 543 height 35
click at [588, 23] on button "button" at bounding box center [592, 24] width 18 height 18
